Goal: Task Accomplishment & Management: Manage account settings

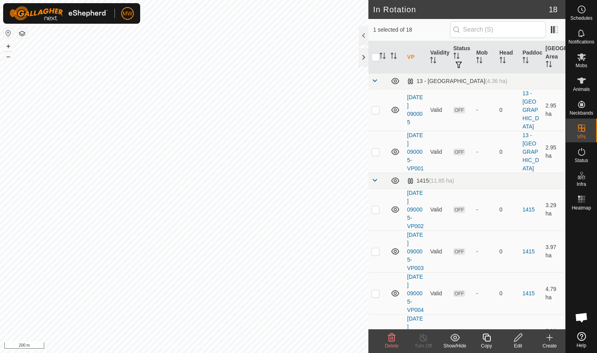
click at [389, 340] on icon at bounding box center [392, 337] width 8 height 8
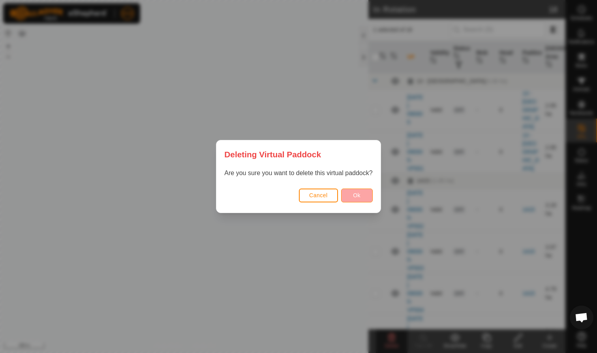
click at [363, 196] on button "Ok" at bounding box center [357, 195] width 32 height 14
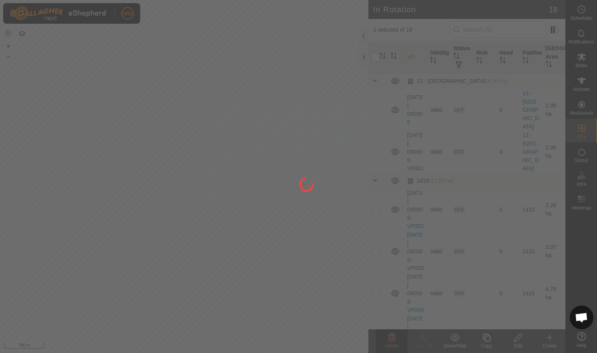
checkbox input "false"
click at [211, 53] on div at bounding box center [298, 176] width 597 height 353
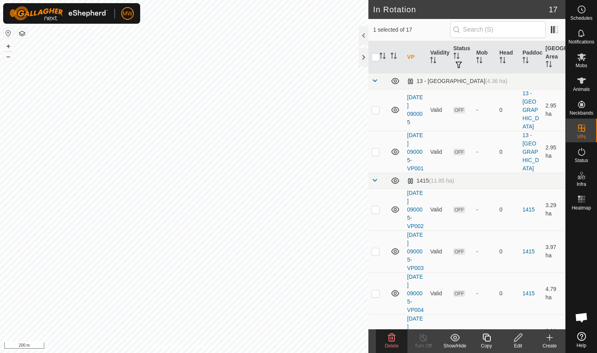
click at [390, 338] on icon at bounding box center [392, 337] width 8 height 8
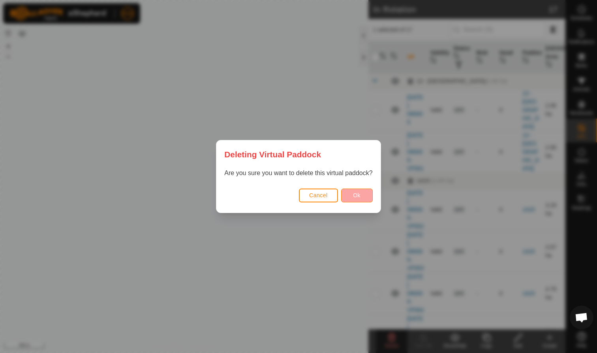
click at [360, 196] on span "Ok" at bounding box center [357, 195] width 8 height 6
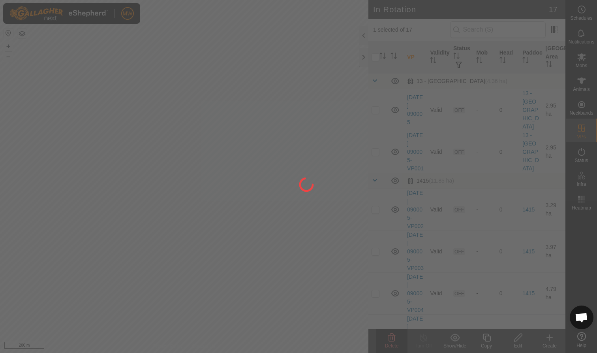
checkbox input "false"
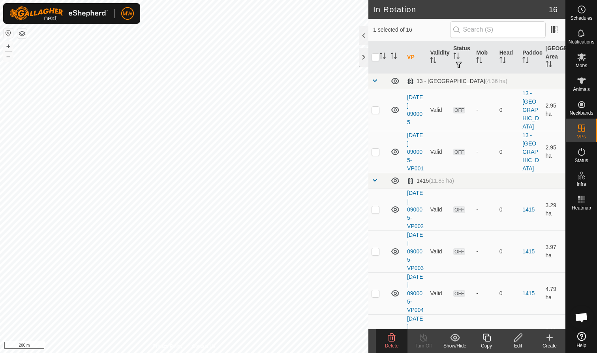
click at [394, 339] on icon at bounding box center [392, 337] width 8 height 8
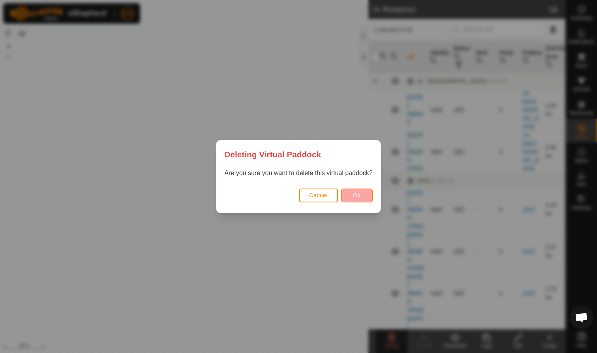
click at [361, 196] on button "Ok" at bounding box center [357, 195] width 32 height 14
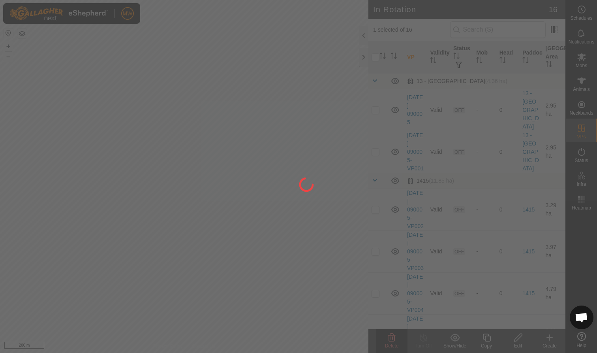
checkbox input "false"
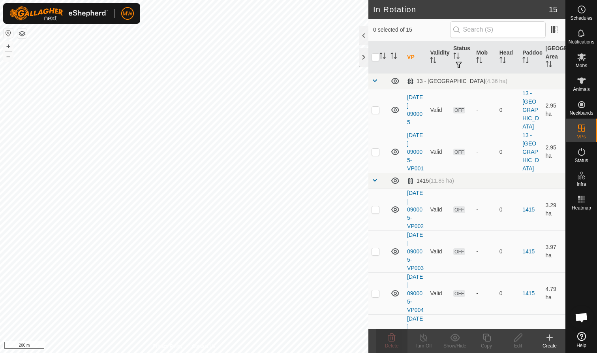
checkbox input "true"
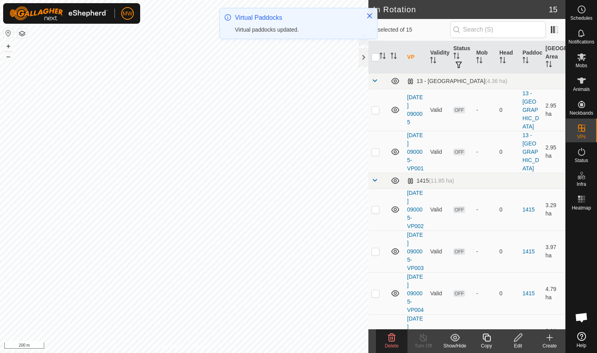
click at [390, 343] on span "Delete" at bounding box center [392, 346] width 14 height 6
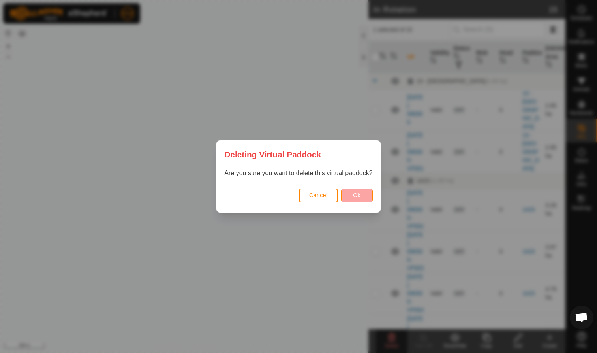
click at [358, 197] on span "Ok" at bounding box center [357, 195] width 8 height 6
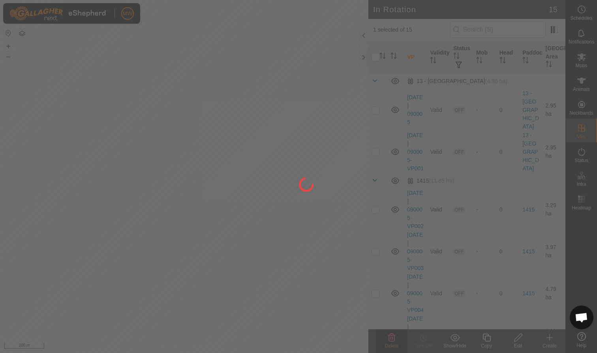
checkbox input "false"
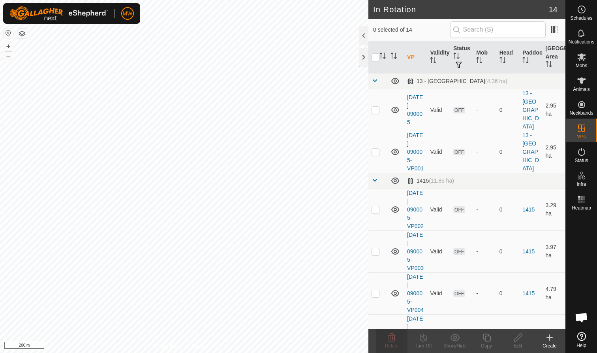
checkbox input "true"
click at [394, 340] on icon at bounding box center [392, 337] width 8 height 8
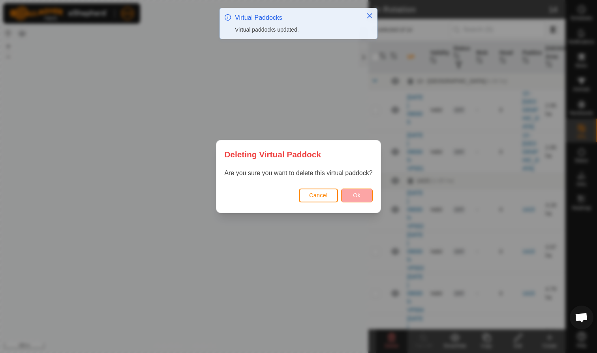
click at [355, 192] on span "Ok" at bounding box center [357, 195] width 8 height 6
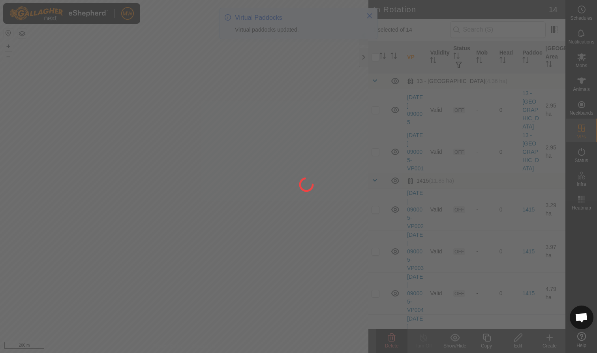
checkbox input "false"
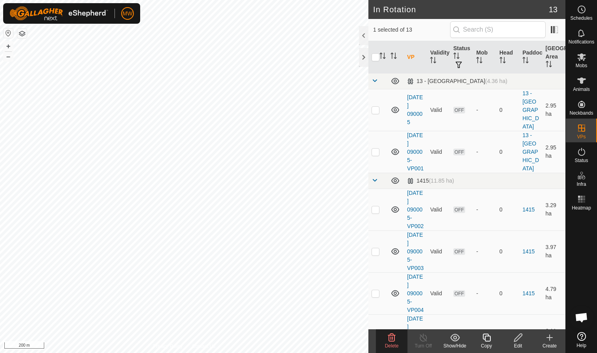
click at [388, 341] on icon at bounding box center [391, 336] width 9 height 9
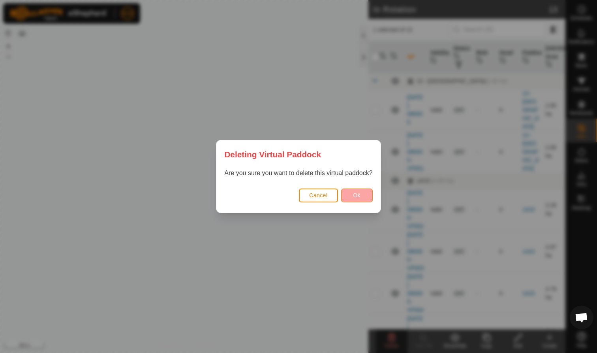
click at [358, 196] on span "Ok" at bounding box center [357, 195] width 8 height 6
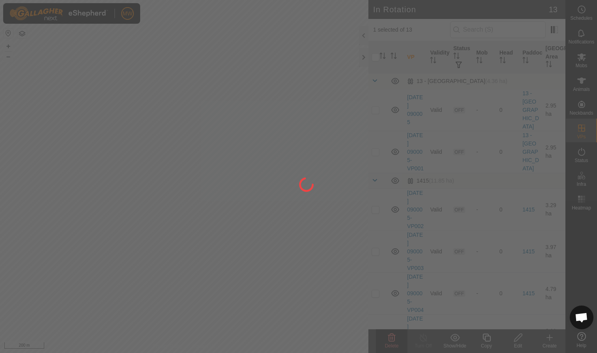
checkbox input "false"
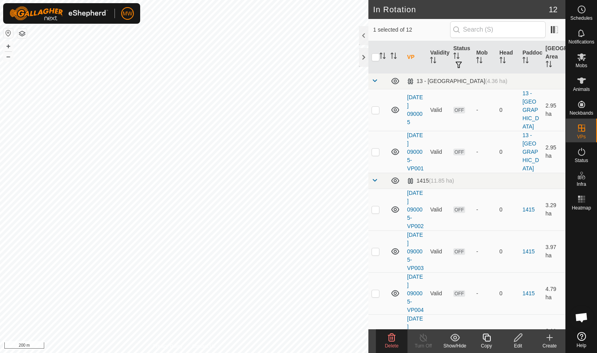
click at [388, 343] on span "Delete" at bounding box center [392, 346] width 14 height 6
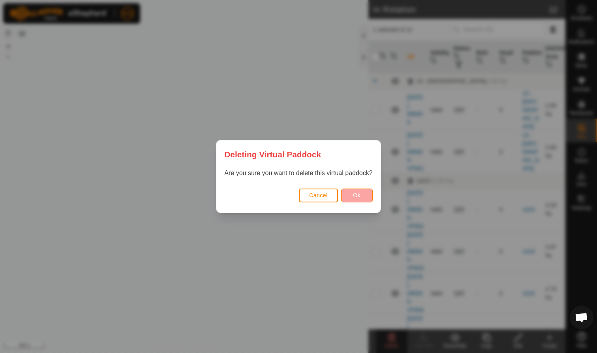
click at [358, 195] on span "Ok" at bounding box center [357, 195] width 8 height 6
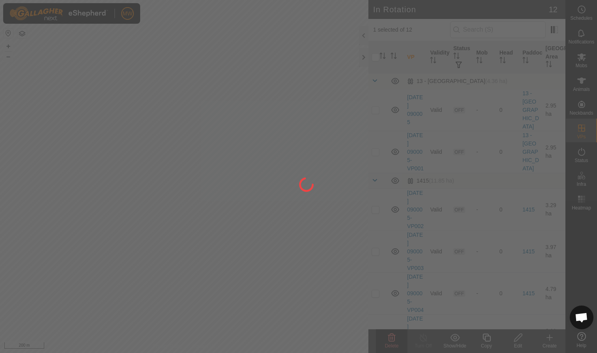
checkbox input "false"
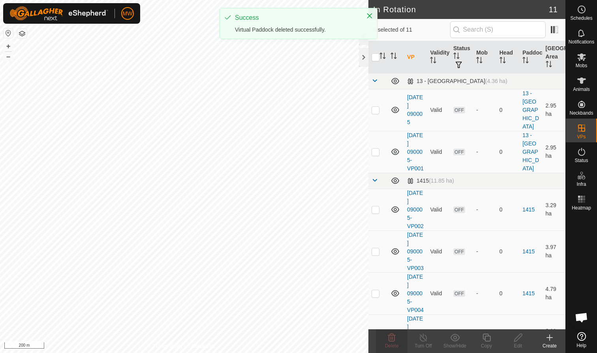
checkbox input "true"
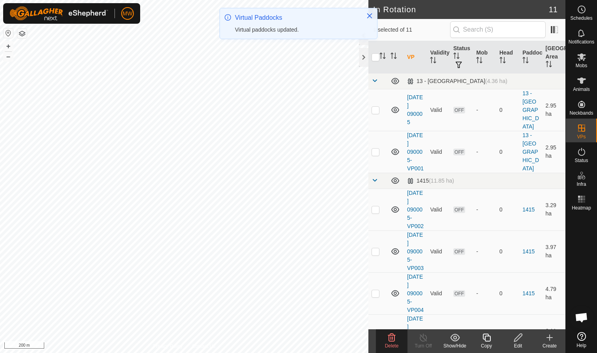
click at [391, 341] on icon at bounding box center [392, 337] width 8 height 8
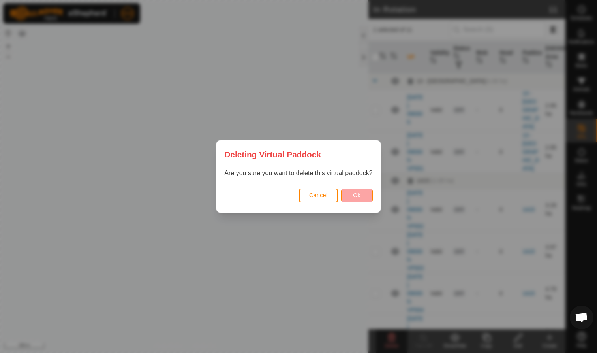
click at [362, 197] on button "Ok" at bounding box center [357, 195] width 32 height 14
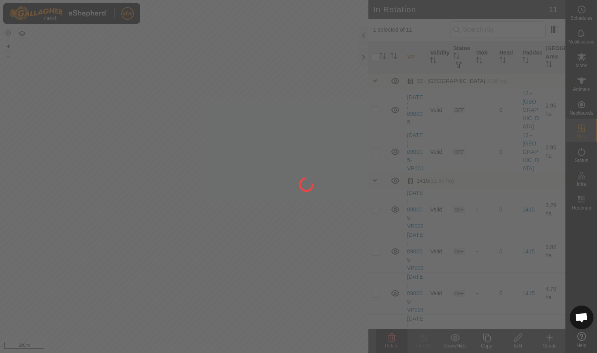
checkbox input "false"
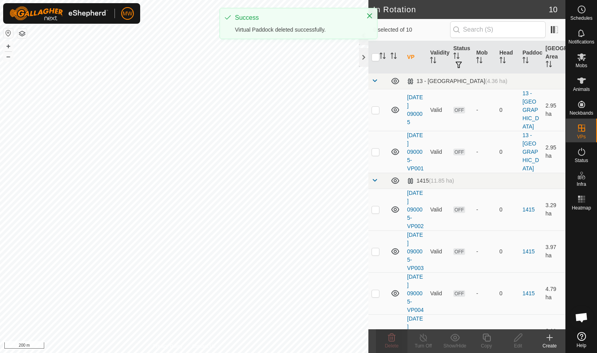
checkbox input "true"
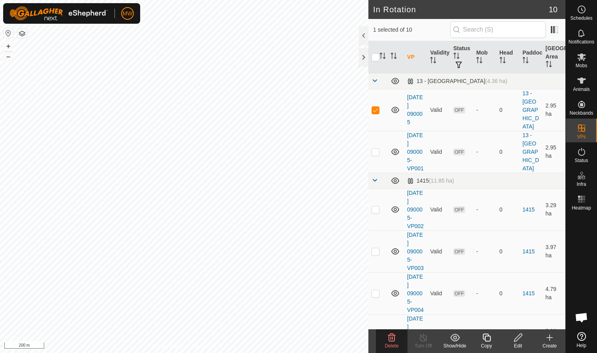
click at [391, 337] on icon at bounding box center [392, 337] width 8 height 8
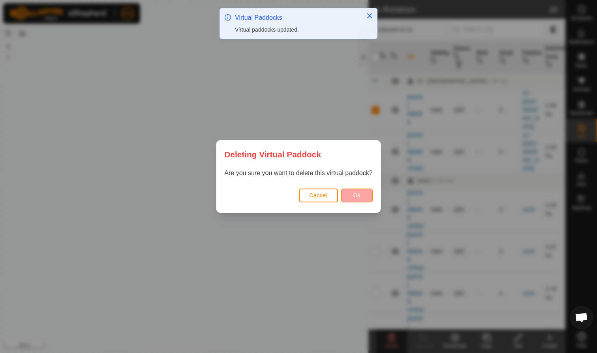
click at [363, 193] on button "Ok" at bounding box center [357, 195] width 32 height 14
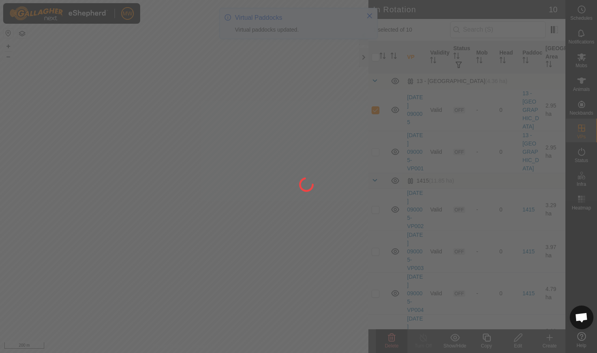
checkbox input "false"
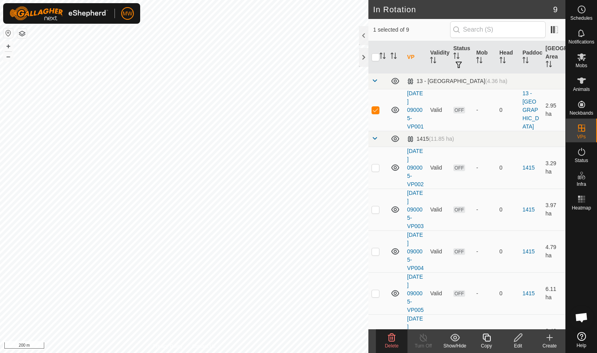
click at [390, 338] on icon at bounding box center [392, 337] width 8 height 8
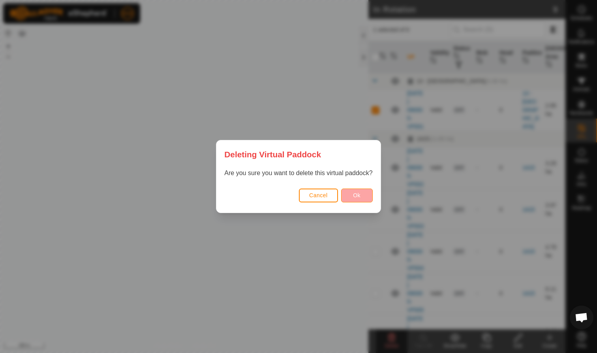
click at [361, 194] on button "Ok" at bounding box center [357, 195] width 32 height 14
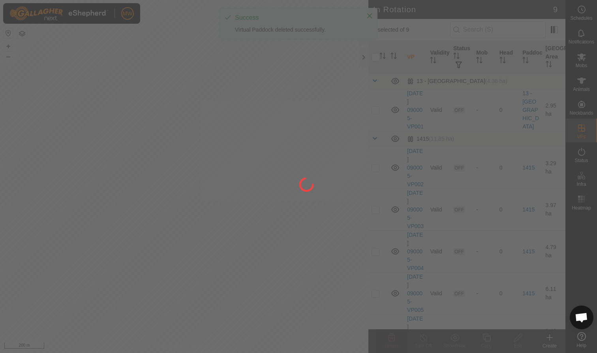
checkbox input "false"
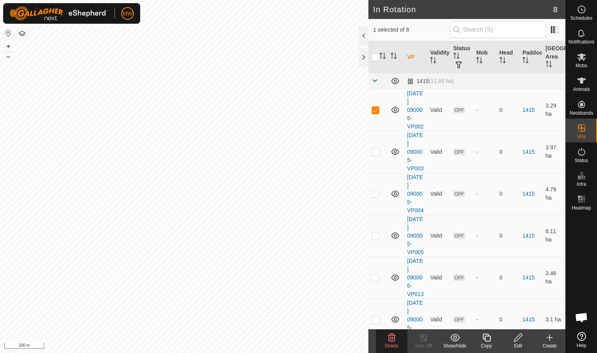
click at [388, 343] on span "Delete" at bounding box center [392, 346] width 14 height 6
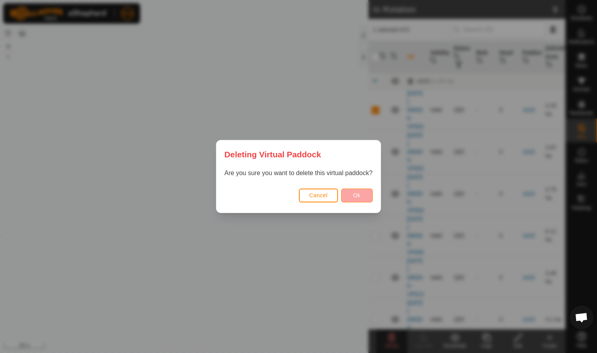
click at [367, 192] on button "Ok" at bounding box center [357, 195] width 32 height 14
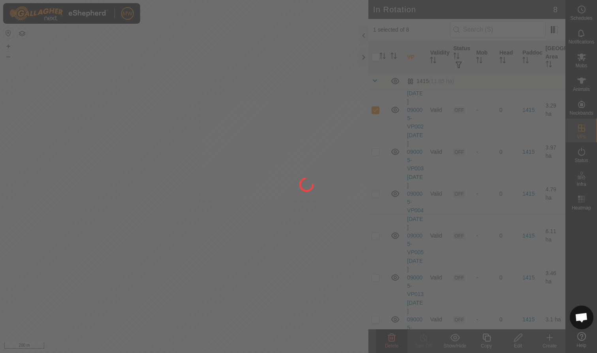
checkbox input "false"
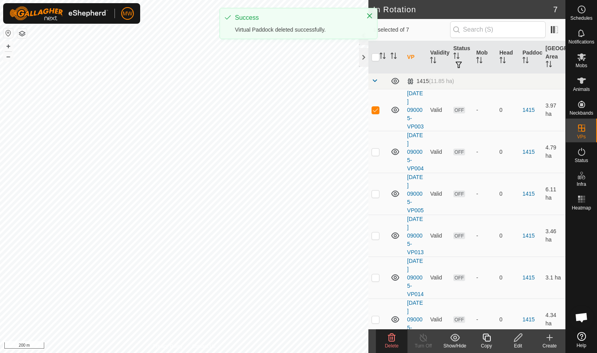
checkbox input "true"
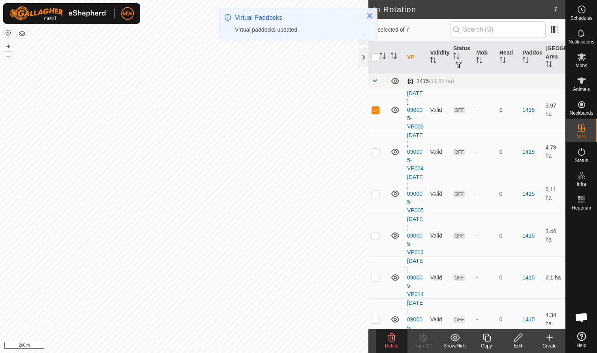
click at [390, 346] on span "Delete" at bounding box center [392, 346] width 14 height 6
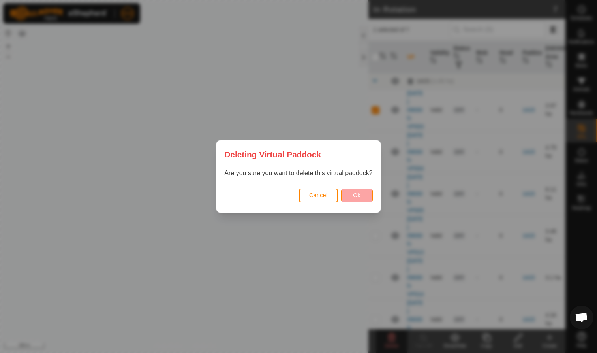
click at [363, 193] on button "Ok" at bounding box center [357, 195] width 32 height 14
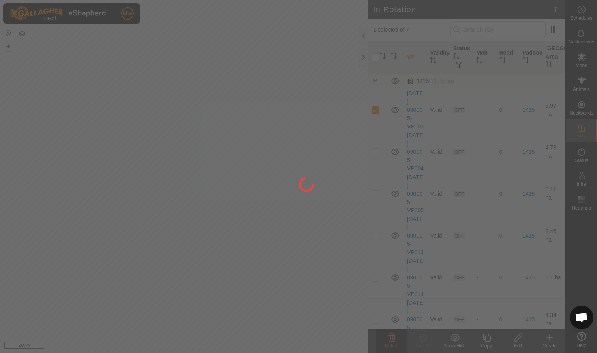
checkbox input "false"
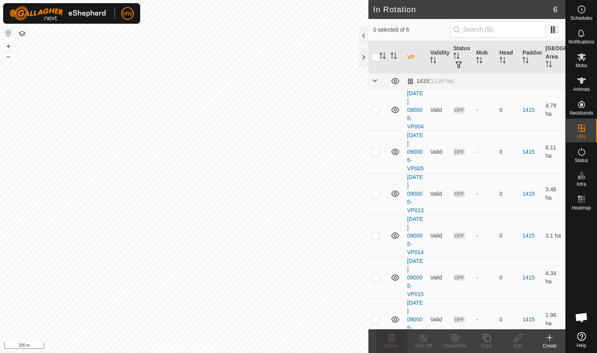
checkbox input "true"
click at [392, 336] on icon at bounding box center [391, 336] width 9 height 9
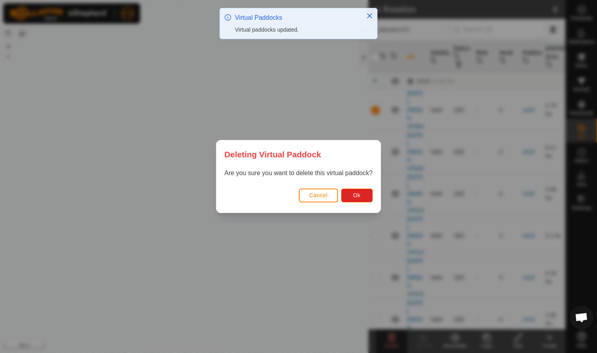
click at [359, 197] on span "Ok" at bounding box center [357, 195] width 8 height 6
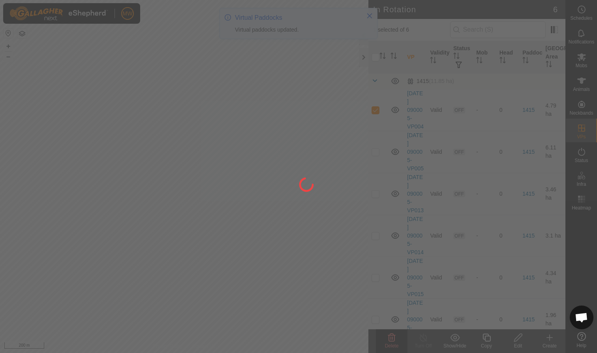
checkbox input "false"
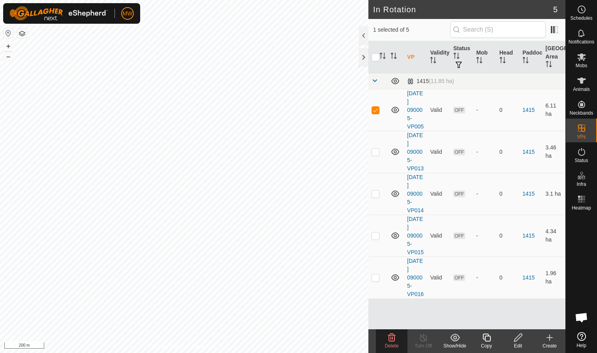
click at [388, 337] on icon at bounding box center [391, 336] width 9 height 9
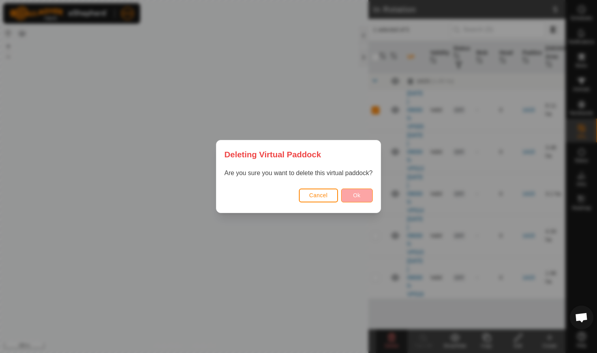
click at [363, 198] on button "Ok" at bounding box center [357, 195] width 32 height 14
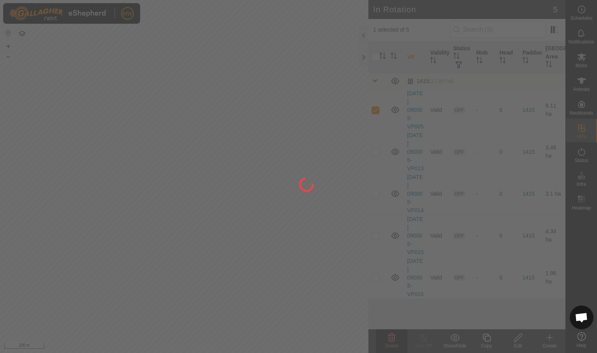
checkbox input "false"
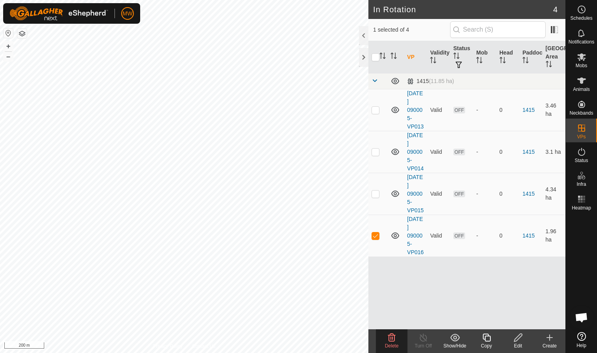
click at [390, 335] on icon at bounding box center [392, 337] width 8 height 8
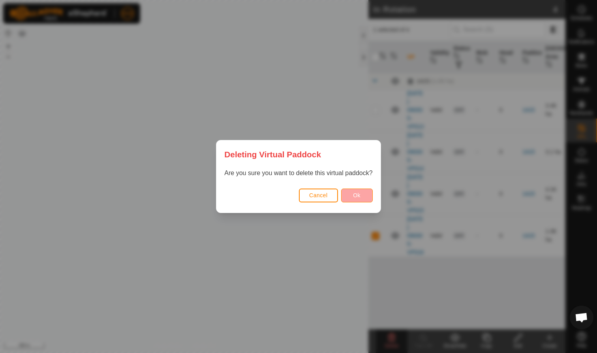
click at [364, 197] on button "Ok" at bounding box center [357, 195] width 32 height 14
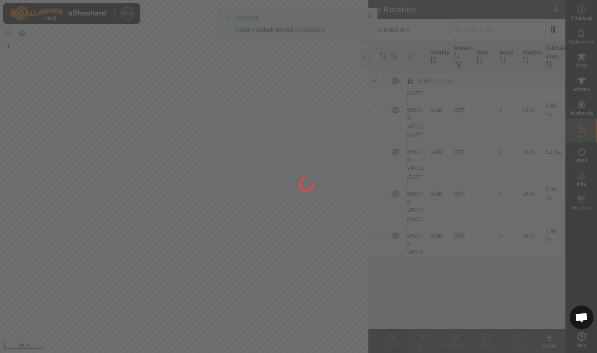
checkbox input "false"
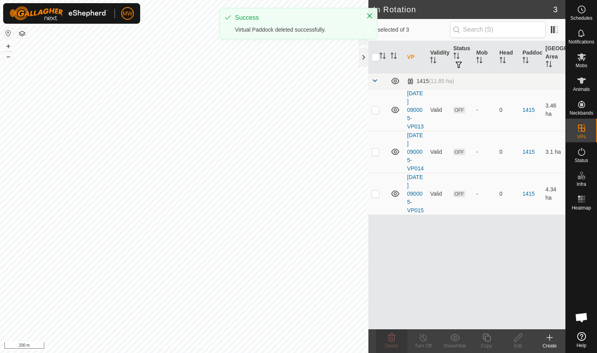
checkbox input "true"
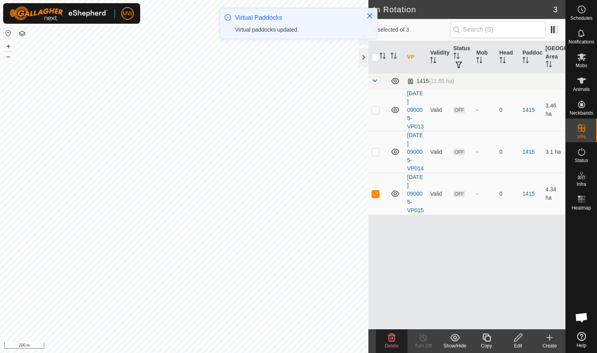
click at [390, 340] on icon at bounding box center [391, 336] width 9 height 9
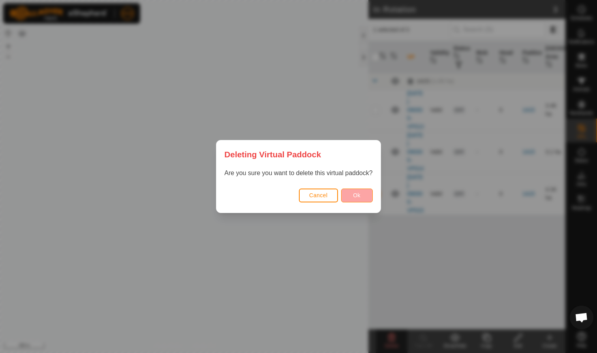
click at [360, 193] on span "Ok" at bounding box center [357, 195] width 8 height 6
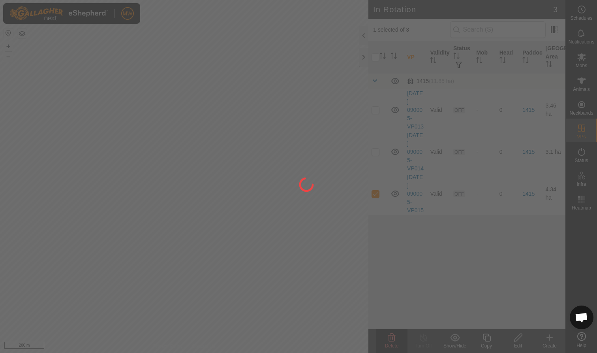
checkbox input "false"
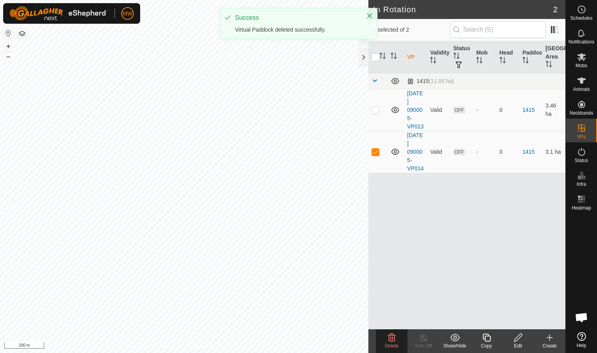
checkbox input "true"
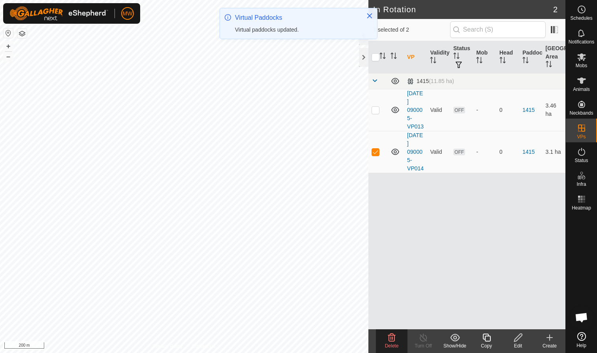
click at [388, 341] on icon at bounding box center [391, 336] width 9 height 9
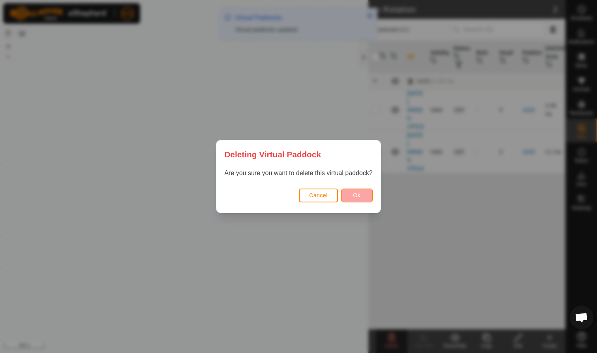
click at [355, 196] on span "Ok" at bounding box center [357, 195] width 8 height 6
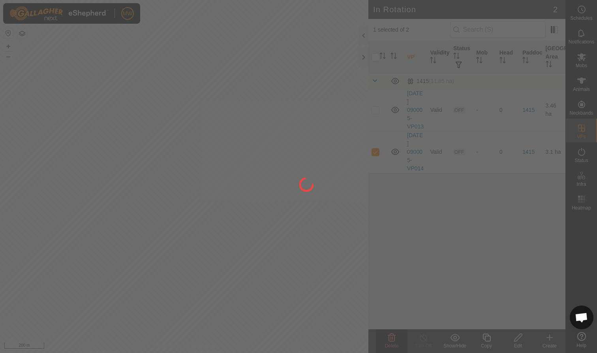
checkbox input "false"
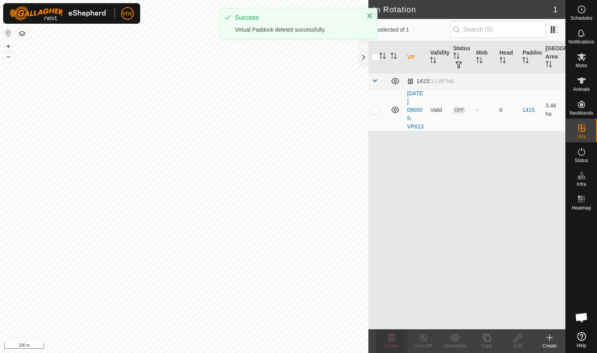
checkbox input "true"
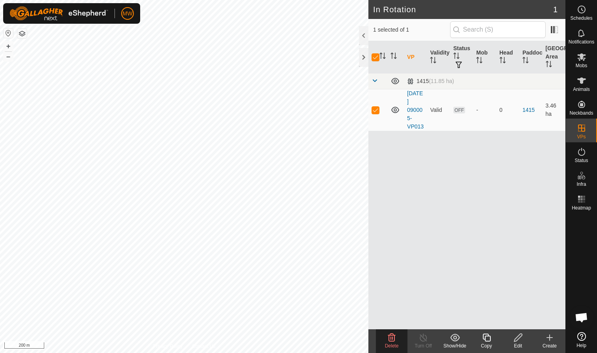
click at [392, 340] on icon at bounding box center [392, 337] width 8 height 8
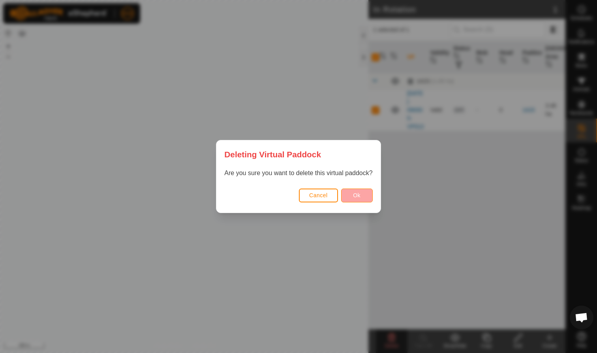
click at [351, 192] on button "Ok" at bounding box center [357, 195] width 32 height 14
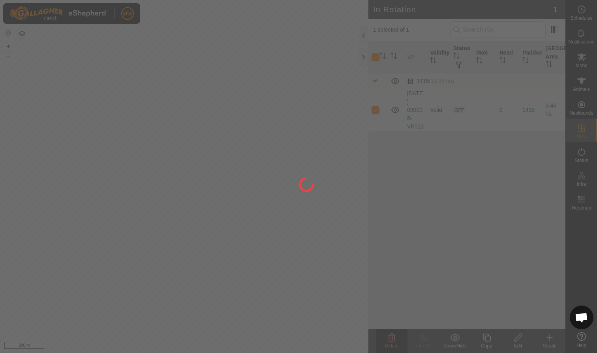
checkbox input "false"
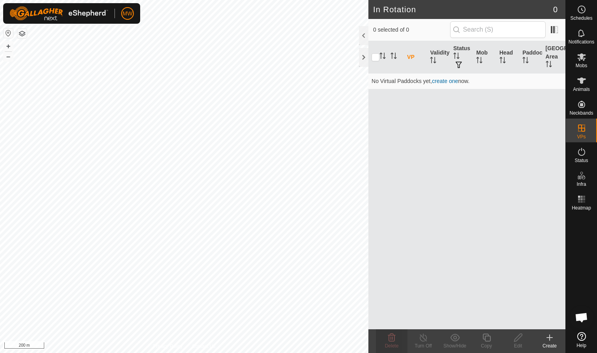
click at [550, 340] on icon at bounding box center [550, 337] width 0 height 6
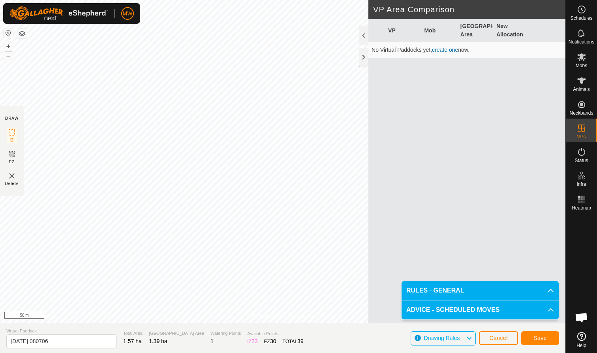
click at [540, 335] on span "Save" at bounding box center [539, 337] width 13 height 6
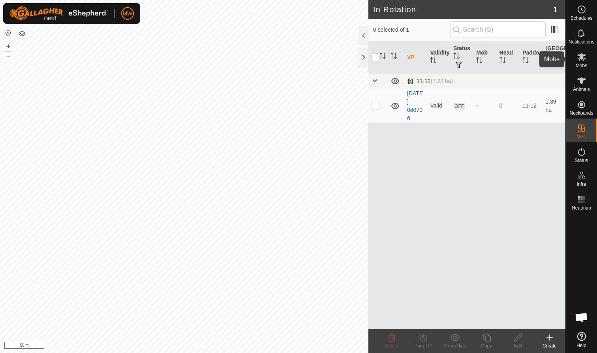
click at [580, 56] on icon at bounding box center [581, 56] width 9 height 9
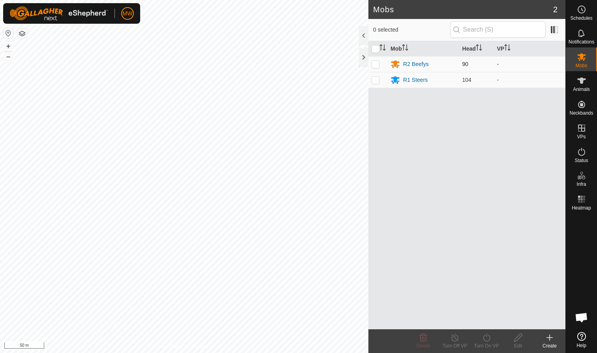
click at [377, 64] on p-checkbox at bounding box center [375, 64] width 8 height 6
checkbox input "true"
click at [486, 340] on icon at bounding box center [487, 336] width 10 height 9
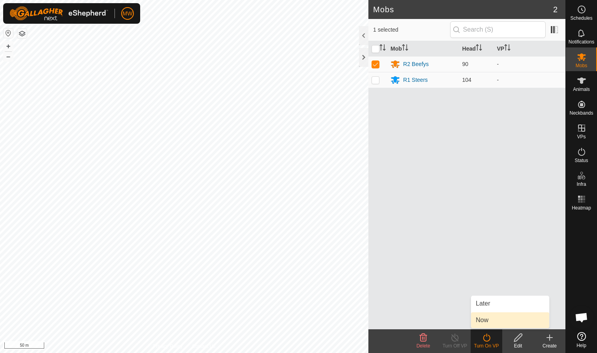
click at [489, 319] on link "Now" at bounding box center [510, 320] width 78 height 16
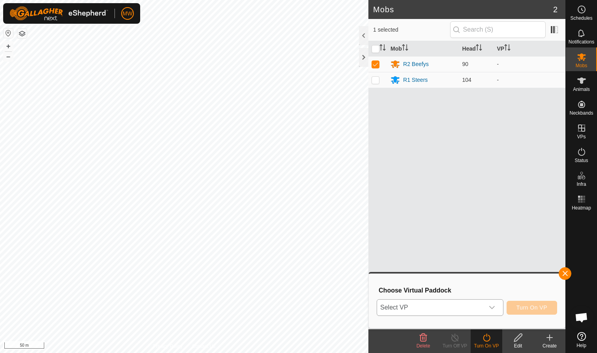
click at [491, 305] on icon "dropdown trigger" at bounding box center [492, 307] width 6 height 6
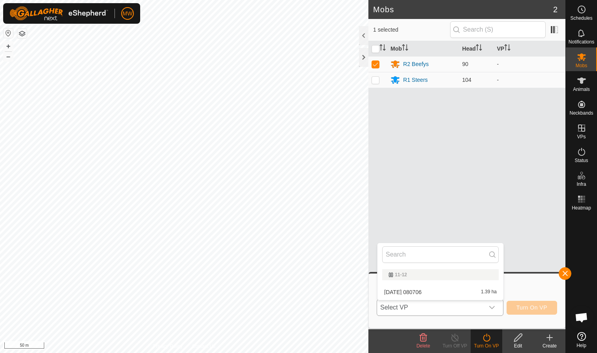
click at [430, 293] on li "[DATE] [DATE] 1.39 ha" at bounding box center [440, 292] width 126 height 16
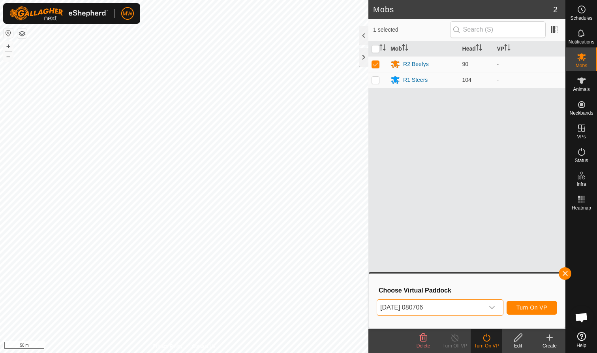
click at [536, 307] on span "Turn On VP" at bounding box center [531, 307] width 31 height 6
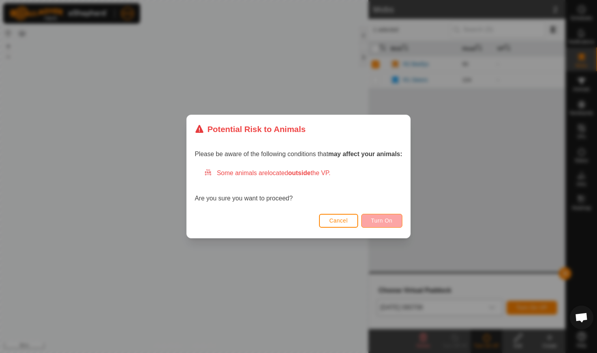
click at [384, 221] on span "Turn On" at bounding box center [381, 220] width 21 height 6
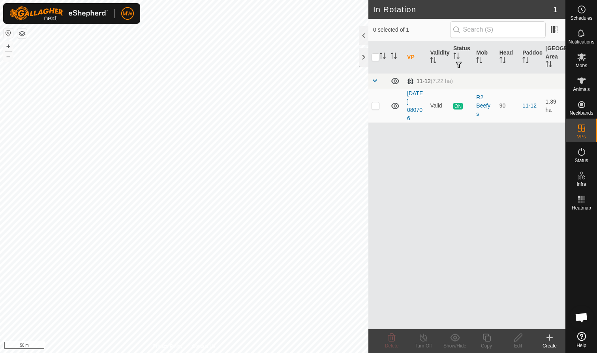
checkbox input "true"
click at [485, 338] on icon at bounding box center [486, 337] width 8 height 8
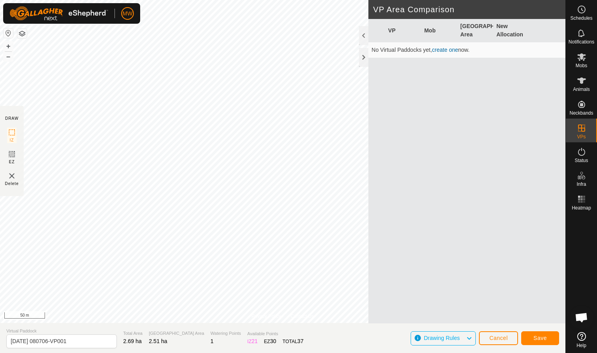
click at [545, 338] on span "Save" at bounding box center [539, 337] width 13 height 6
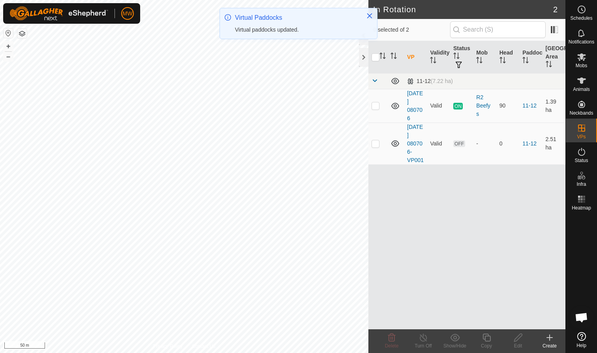
checkbox input "true"
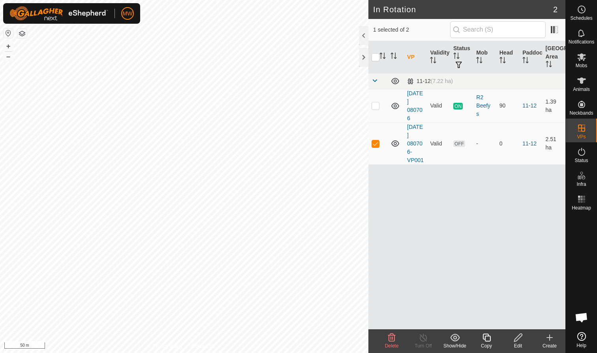
click at [488, 338] on icon at bounding box center [487, 336] width 10 height 9
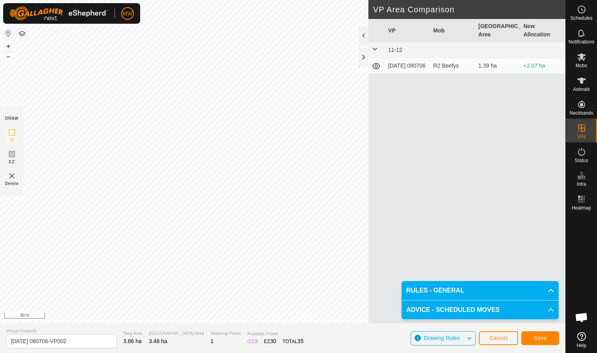
click at [535, 336] on span "Save" at bounding box center [539, 337] width 13 height 6
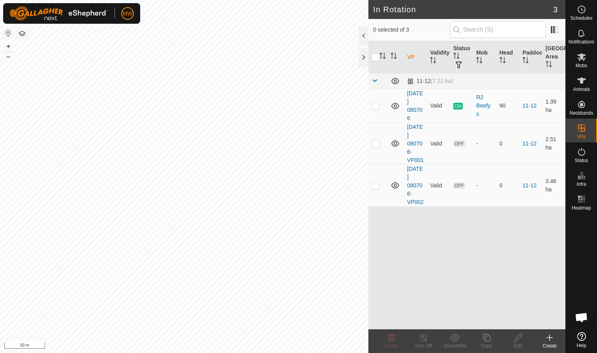
checkbox input "true"
click at [486, 340] on icon at bounding box center [486, 337] width 8 height 8
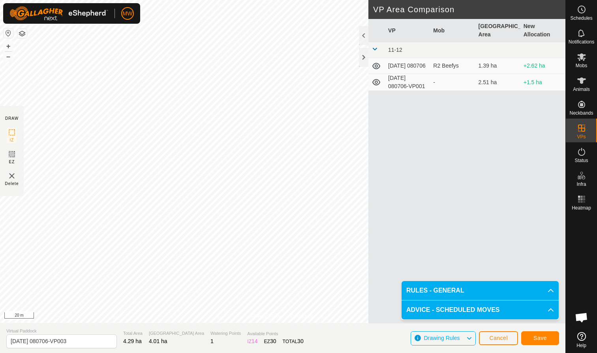
click at [550, 337] on button "Save" at bounding box center [540, 338] width 38 height 14
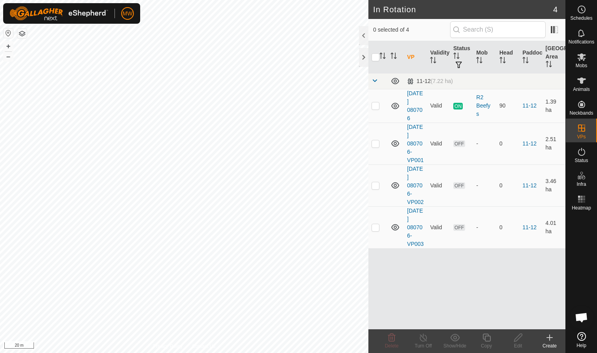
checkbox input "true"
click at [486, 339] on icon at bounding box center [487, 336] width 10 height 9
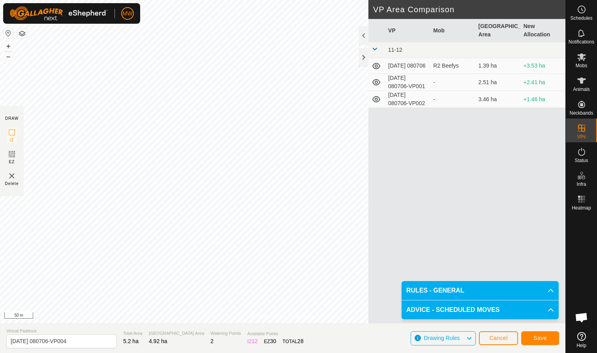
click at [543, 337] on span "Save" at bounding box center [539, 337] width 13 height 6
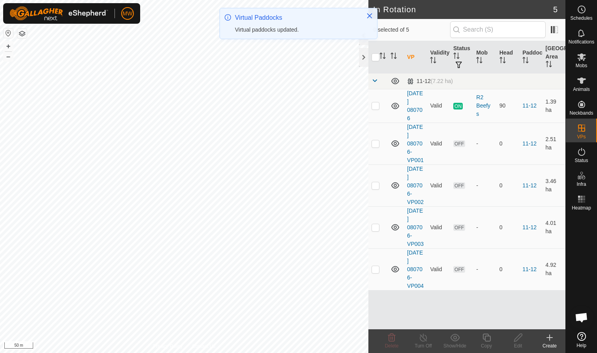
checkbox input "true"
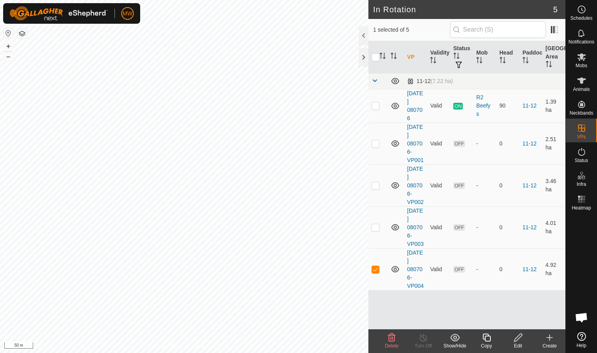
click at [486, 341] on icon at bounding box center [486, 337] width 8 height 8
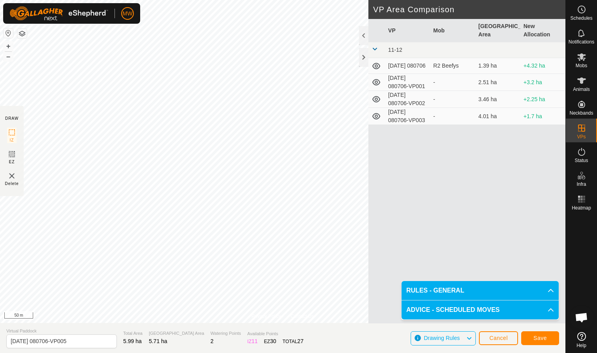
click at [539, 336] on span "Save" at bounding box center [539, 337] width 13 height 6
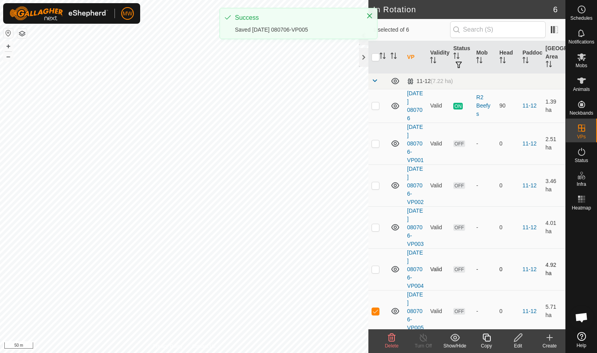
checkbox input "true"
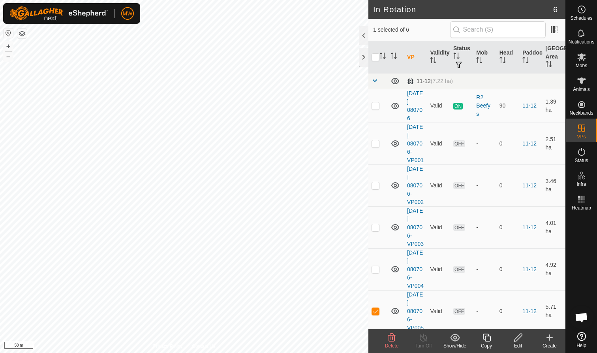
click at [486, 336] on icon at bounding box center [487, 336] width 10 height 9
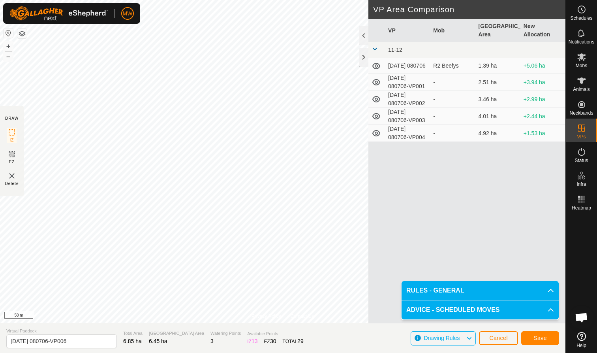
click at [540, 337] on span "Save" at bounding box center [539, 337] width 13 height 6
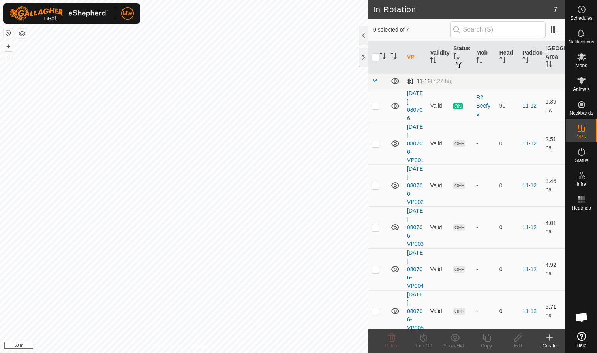
checkbox input "true"
checkbox input "false"
checkbox input "true"
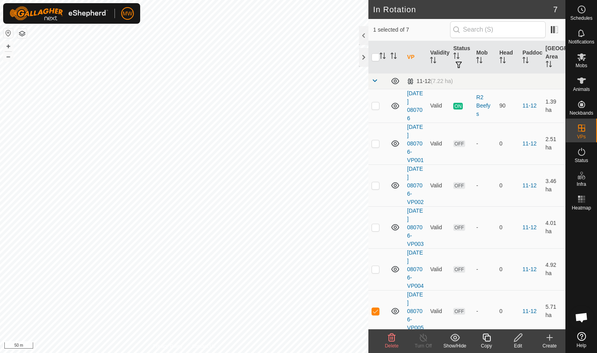
checkbox input "true"
checkbox input "false"
click at [488, 337] on icon at bounding box center [487, 336] width 10 height 9
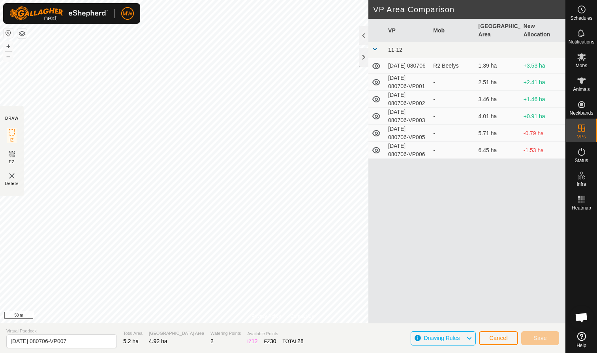
click at [371, 141] on div "Privacy Policy Contact Us [DATE] 080706-VP004 Status: OFF Type: Inclusion Zone …" at bounding box center [282, 176] width 565 height 353
click at [544, 338] on span "Save" at bounding box center [539, 337] width 13 height 6
